Goal: Task Accomplishment & Management: Use online tool/utility

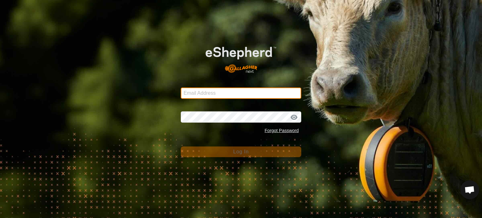
click at [204, 96] on input "Email Address" at bounding box center [241, 93] width 121 height 11
type input "[PERSON_NAME][EMAIL_ADDRESS][DOMAIN_NAME]"
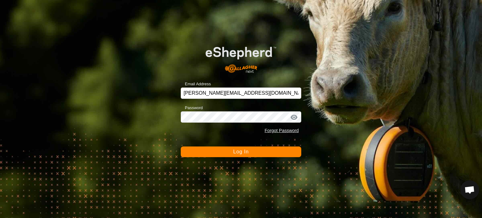
click at [246, 154] on span "Log In" at bounding box center [240, 151] width 15 height 5
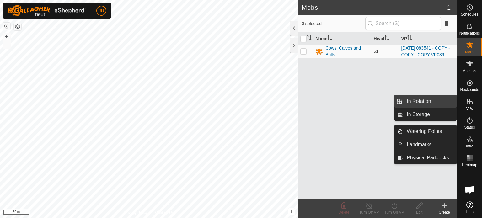
click at [427, 101] on link "In Rotation" at bounding box center [430, 101] width 54 height 13
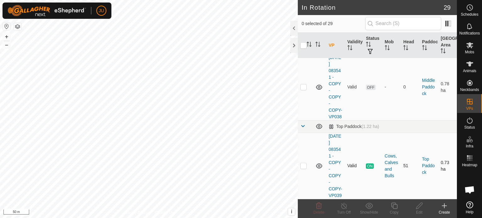
scroll to position [2133, 0]
click at [302, 163] on p-checkbox at bounding box center [304, 165] width 6 height 5
checkbox input "true"
click at [395, 208] on icon at bounding box center [395, 206] width 8 height 8
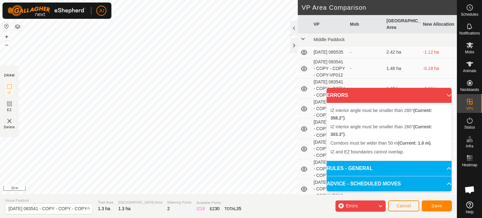
click at [45, 16] on div "JU Schedules Notifications Mobs Animals Neckbands VPs Status Infra Heatmap Help…" at bounding box center [241, 109] width 482 height 218
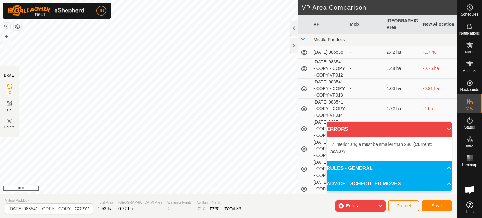
click at [79, 10] on div "JU Schedules Notifications Mobs Animals Neckbands VPs Status Infra Heatmap Help…" at bounding box center [241, 109] width 482 height 218
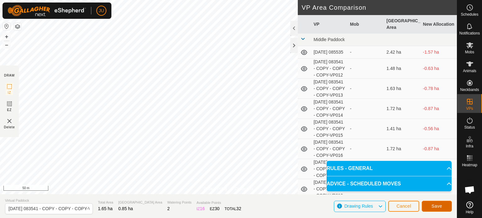
click at [438, 206] on span "Save" at bounding box center [437, 206] width 11 height 5
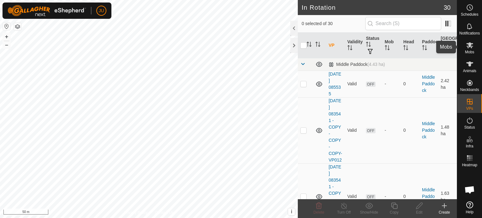
click at [466, 46] on icon at bounding box center [470, 45] width 8 height 8
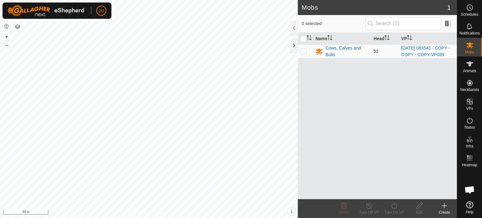
click at [304, 53] on p-checkbox at bounding box center [304, 51] width 6 height 5
checkbox input "true"
click at [396, 208] on icon at bounding box center [395, 206] width 6 height 6
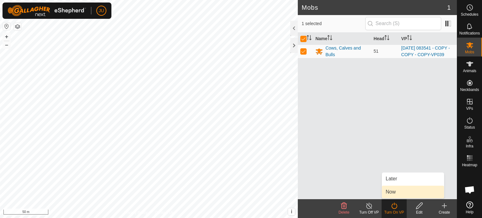
click at [395, 189] on link "Now" at bounding box center [413, 192] width 62 height 13
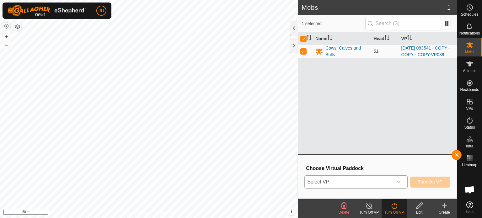
click at [399, 180] on icon "dropdown trigger" at bounding box center [398, 182] width 5 height 5
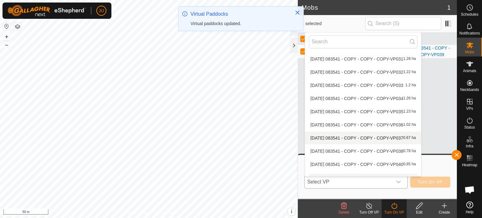
scroll to position [298, 0]
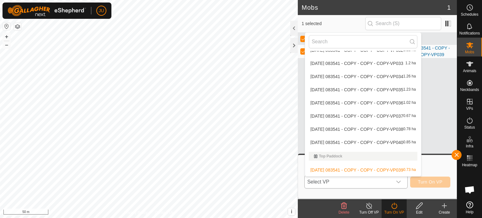
click at [353, 140] on li "[DATE] 083541 - COPY - COPY - COPY-VP040 0.85 ha" at bounding box center [363, 142] width 116 height 13
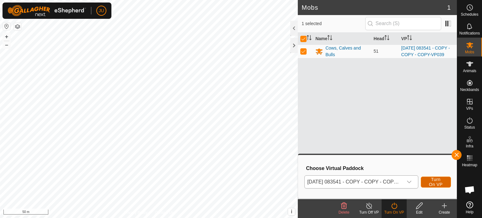
click at [441, 180] on span "Turn On VP" at bounding box center [436, 182] width 14 height 10
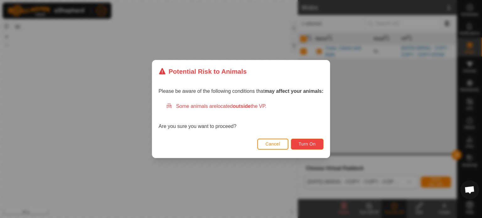
click at [313, 144] on span "Turn On" at bounding box center [307, 144] width 17 height 5
